Goal: Transaction & Acquisition: Subscribe to service/newsletter

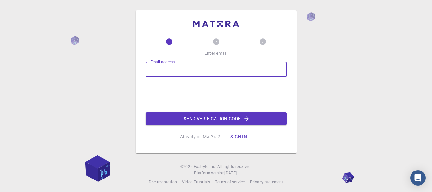
type input "[EMAIL_ADDRESS][DOMAIN_NAME]"
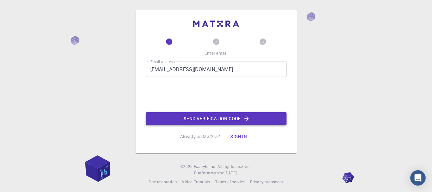
click at [216, 123] on button "Send verification code" at bounding box center [216, 118] width 141 height 13
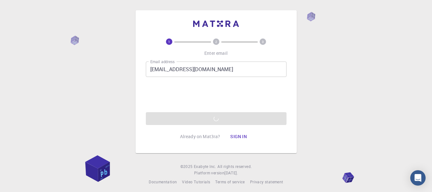
click at [245, 138] on button "Sign in" at bounding box center [238, 136] width 27 height 13
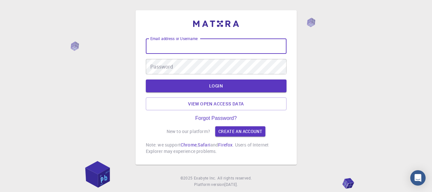
click at [186, 45] on div "Email address or Username Email address or Username" at bounding box center [216, 45] width 141 height 15
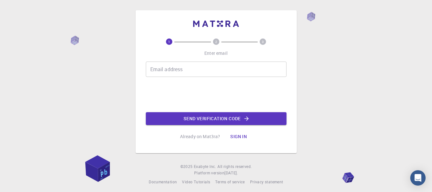
click at [177, 69] on div "Email address Email address" at bounding box center [216, 68] width 141 height 15
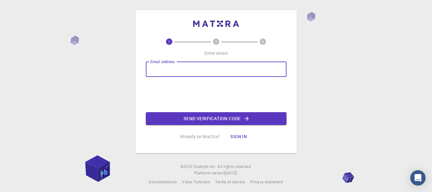
type input "[EMAIL_ADDRESS][DOMAIN_NAME]"
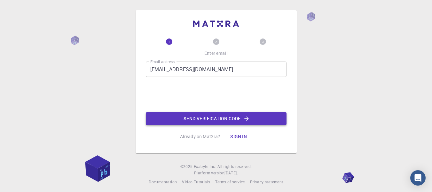
click at [222, 119] on button "Send verification code" at bounding box center [216, 118] width 141 height 13
